Goal: Task Accomplishment & Management: Use online tool/utility

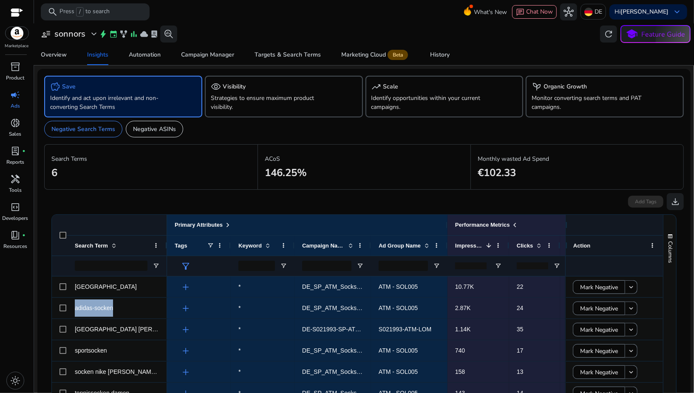
scroll to position [0, 45]
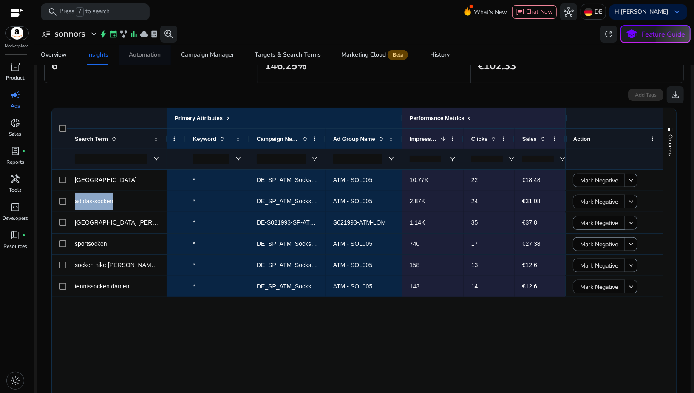
click at [144, 57] on div "Automation" at bounding box center [145, 55] width 32 height 6
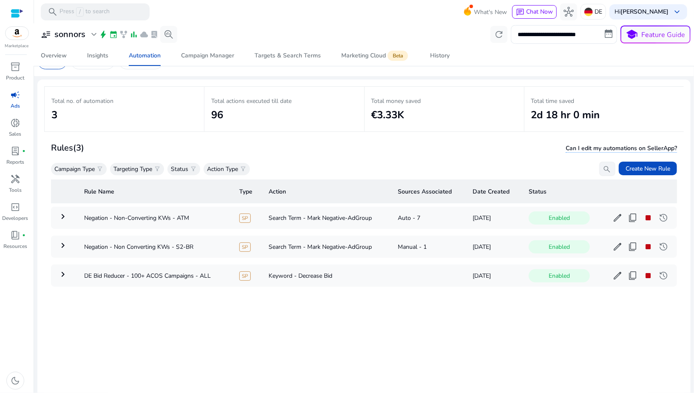
scroll to position [27, 0]
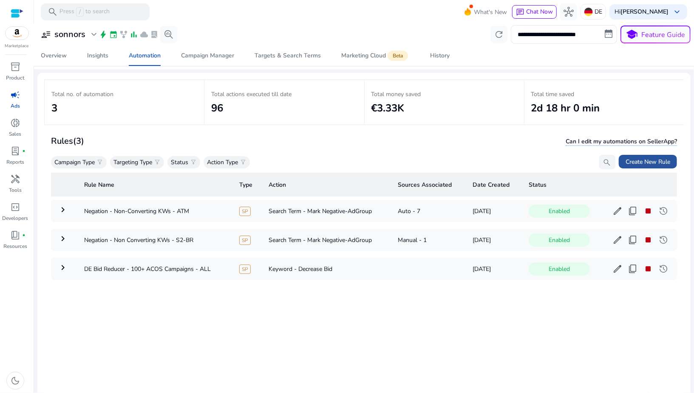
click at [626, 161] on span "Create New Rule" at bounding box center [648, 161] width 45 height 9
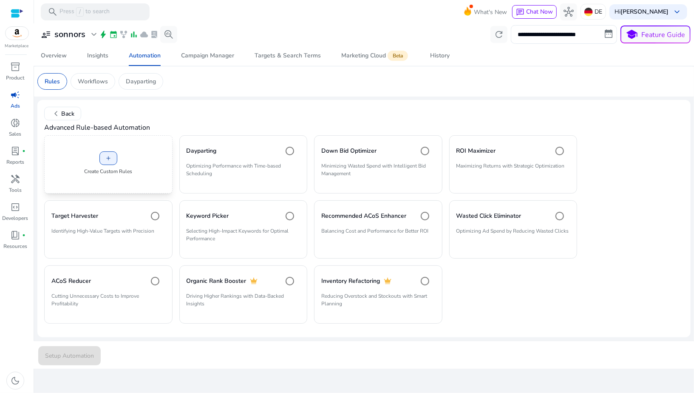
click at [129, 167] on p "Create Custom Rules" at bounding box center [108, 171] width 48 height 8
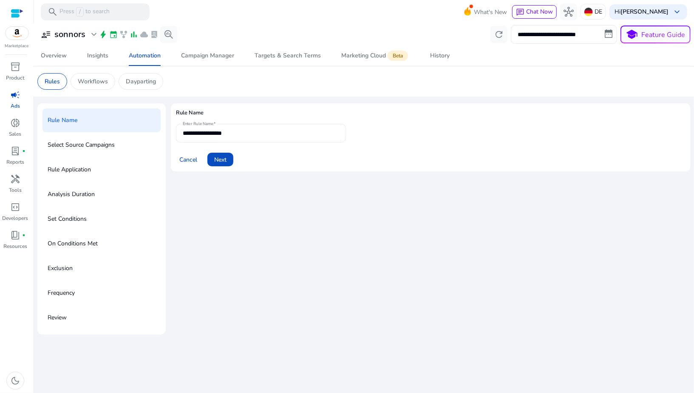
click at [204, 135] on input "**********" at bounding box center [261, 132] width 156 height 9
type input "**********"
click at [218, 157] on span "Next" at bounding box center [220, 159] width 12 height 9
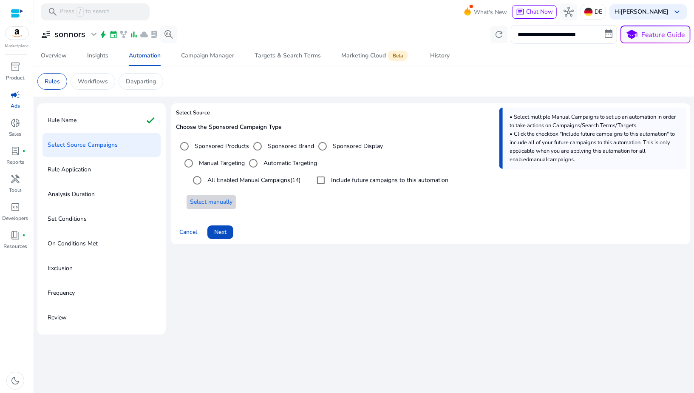
click at [228, 196] on span at bounding box center [211, 202] width 49 height 20
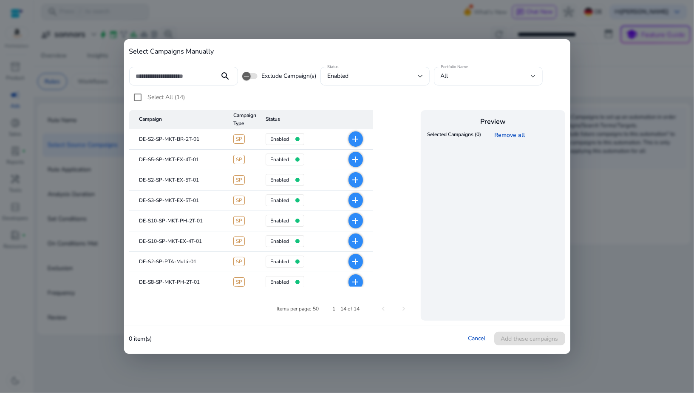
click at [354, 139] on mat-icon "add" at bounding box center [356, 139] width 10 height 10
click at [512, 338] on span "Add these campaigns" at bounding box center [529, 338] width 57 height 9
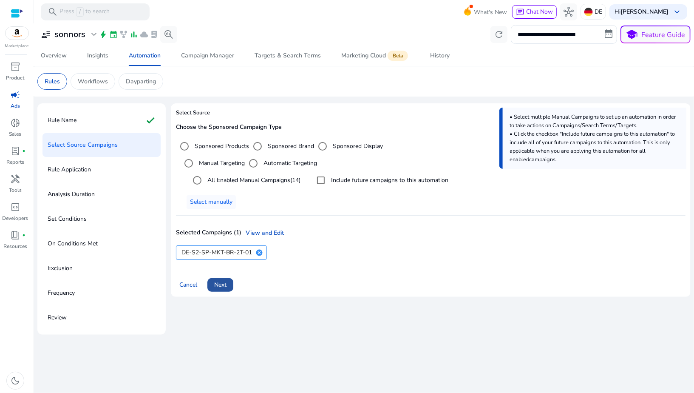
click at [221, 287] on span "Next" at bounding box center [220, 284] width 12 height 9
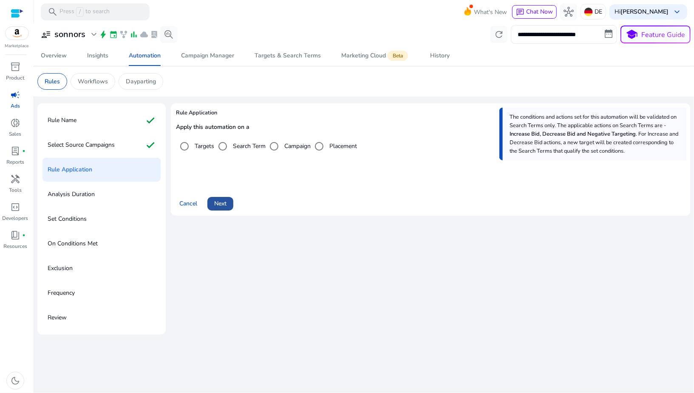
click at [218, 199] on button "Next" at bounding box center [220, 204] width 26 height 14
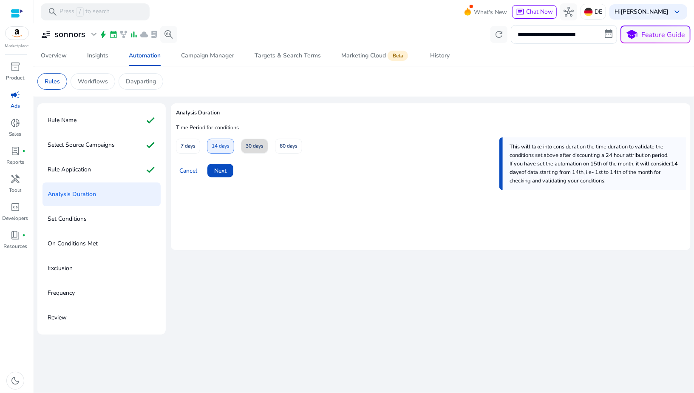
click at [251, 150] on span "30 days" at bounding box center [255, 146] width 18 height 15
click at [219, 172] on span "Next" at bounding box center [220, 170] width 12 height 9
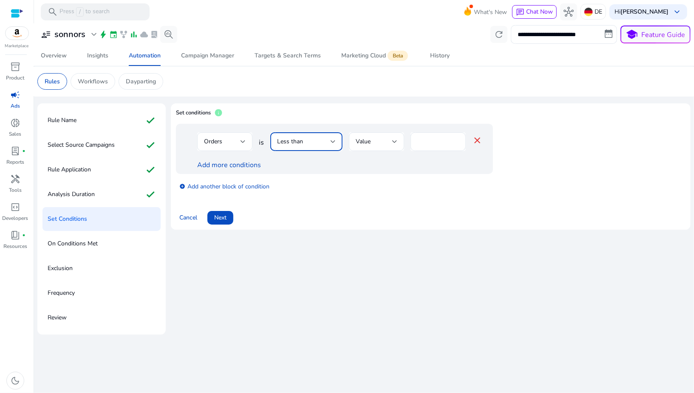
click at [298, 139] on span "Less than" at bounding box center [290, 141] width 26 height 8
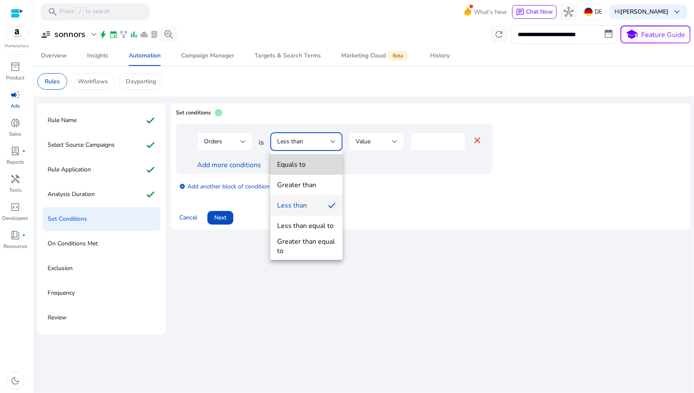
click at [299, 169] on mat-option "Equals to" at bounding box center [306, 164] width 72 height 20
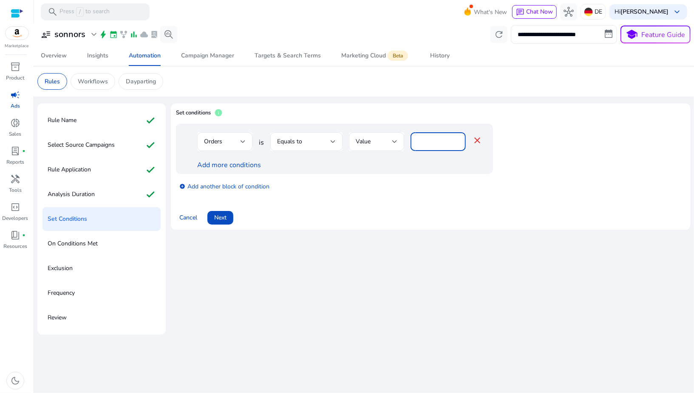
drag, startPoint x: 427, startPoint y: 142, endPoint x: 410, endPoint y: 142, distance: 17.0
click at [411, 142] on div "*" at bounding box center [438, 141] width 55 height 19
type input "*"
click at [388, 173] on div "Orders is Equals to Value * close Add more conditions" at bounding box center [334, 149] width 317 height 50
click at [222, 218] on span "Next" at bounding box center [220, 217] width 12 height 9
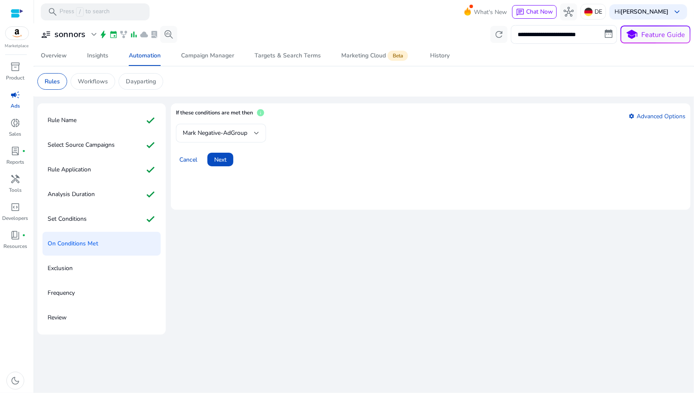
click at [212, 132] on span "Mark Negative-AdGroup" at bounding box center [215, 133] width 65 height 8
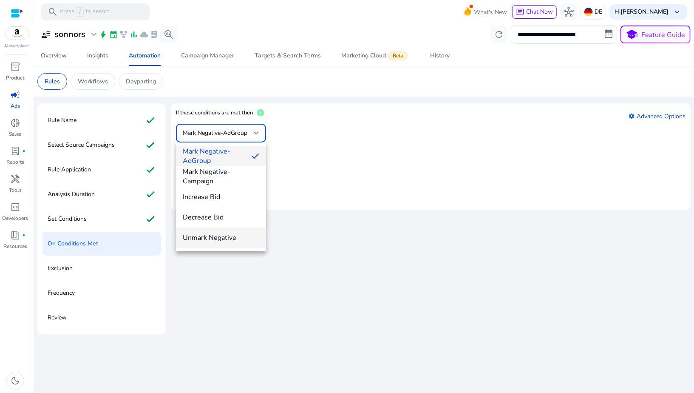
click at [210, 241] on span "Unmark Negative" at bounding box center [221, 237] width 77 height 9
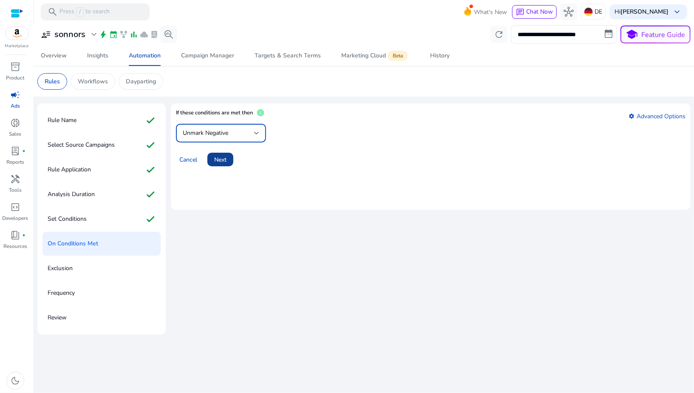
click at [219, 162] on span "Next" at bounding box center [220, 159] width 12 height 9
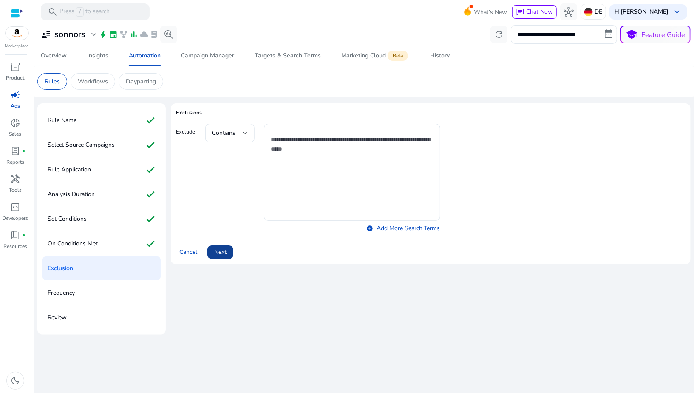
click at [219, 255] on span "Next" at bounding box center [220, 251] width 12 height 9
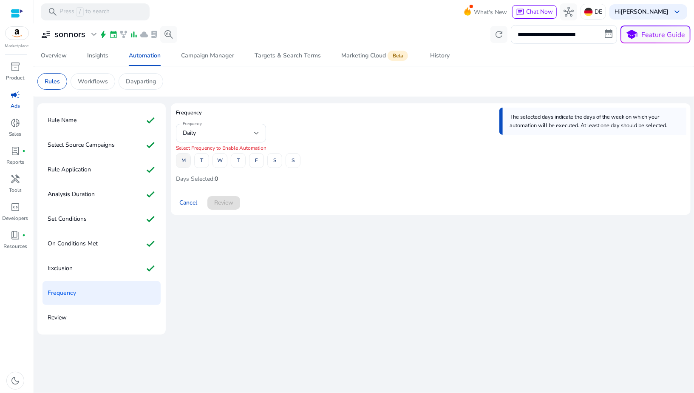
click at [185, 162] on span "M" at bounding box center [184, 160] width 4 height 15
click at [197, 162] on span at bounding box center [202, 160] width 14 height 20
click at [225, 161] on span at bounding box center [220, 160] width 14 height 20
click at [238, 161] on span "T" at bounding box center [238, 160] width 3 height 15
click at [253, 161] on span at bounding box center [257, 160] width 14 height 20
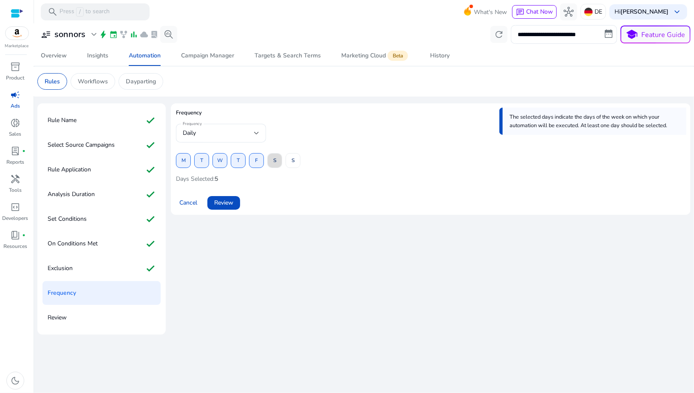
click at [272, 161] on span at bounding box center [275, 160] width 14 height 20
click at [290, 161] on span at bounding box center [293, 160] width 14 height 20
click at [228, 201] on span "Review" at bounding box center [223, 202] width 19 height 9
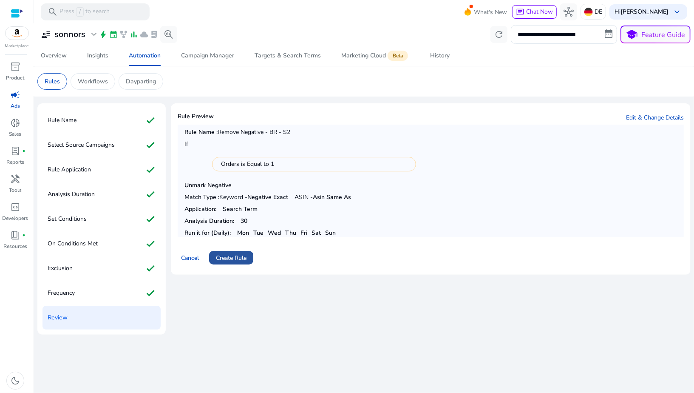
click at [230, 258] on span "Create Rule" at bounding box center [231, 257] width 31 height 9
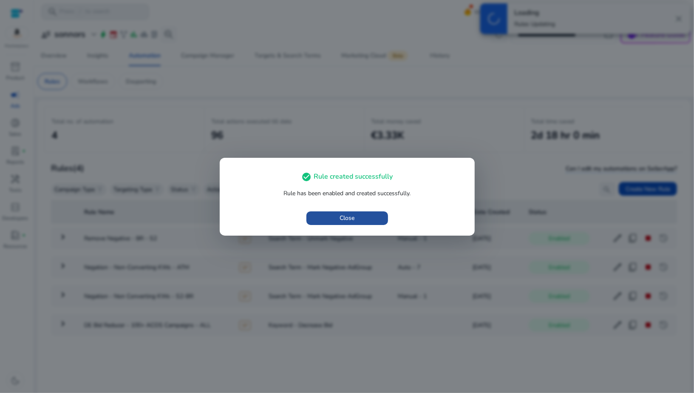
click at [340, 219] on span "Close" at bounding box center [347, 217] width 15 height 9
